Goal: Task Accomplishment & Management: Manage account settings

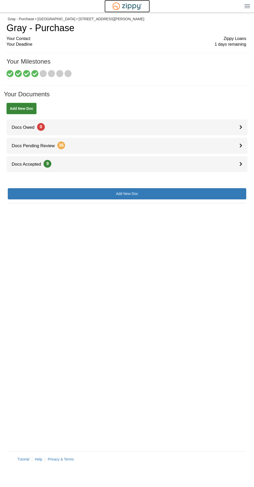
click at [130, 9] on img at bounding box center [127, 6] width 36 height 12
click at [58, 33] on h1 "Gray - Purchase" at bounding box center [126, 28] width 240 height 10
click at [247, 7] on img at bounding box center [248, 6] width 6 height 4
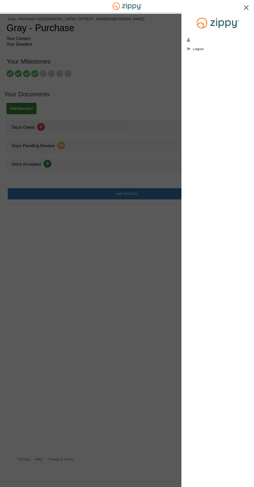
click at [227, 38] on li "[PERSON_NAME][EMAIL_ADDRESS][DOMAIN_NAME]" at bounding box center [218, 40] width 62 height 5
click at [193, 41] on link "[PERSON_NAME][EMAIL_ADDRESS][DOMAIN_NAME]" at bounding box center [190, 40] width 6 height 5
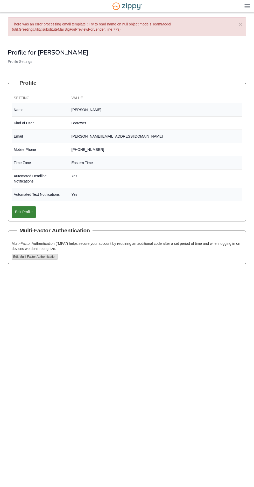
click at [248, 6] on img at bounding box center [248, 6] width 6 height 4
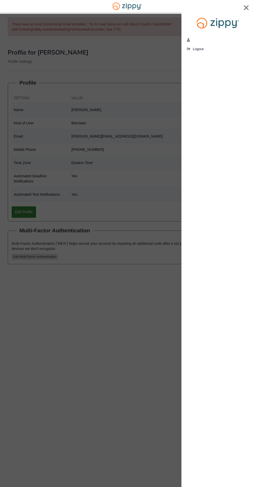
click at [132, 153] on div at bounding box center [127, 243] width 254 height 487
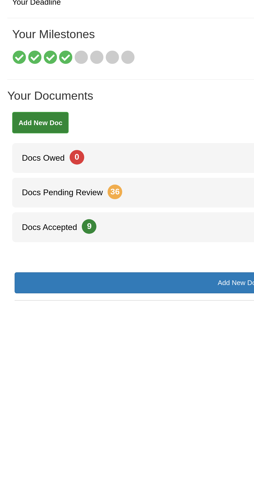
click at [33, 73] on icon at bounding box center [34, 73] width 7 height 7
click at [41, 73] on icon at bounding box center [43, 73] width 7 height 7
